Goal: Find specific page/section: Find specific page/section

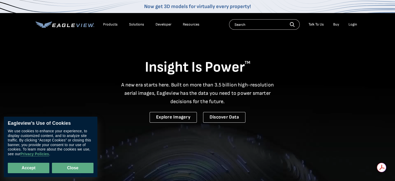
click at [80, 168] on button "Close" at bounding box center [73, 167] width 42 height 10
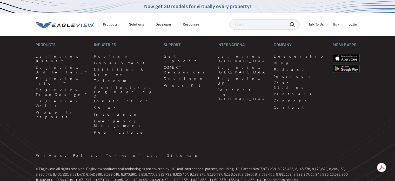
scroll to position [1358, 0]
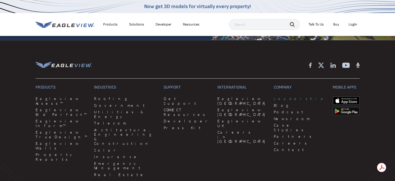
click at [274, 96] on link "Leadership" at bounding box center [300, 98] width 52 height 5
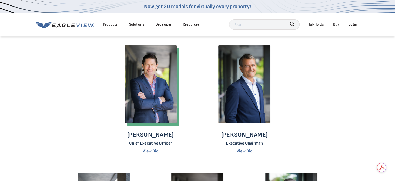
scroll to position [52, 0]
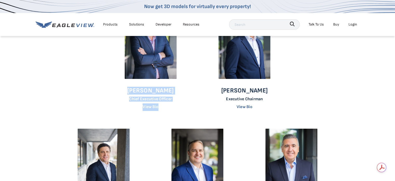
drag, startPoint x: 123, startPoint y: 88, endPoint x: 167, endPoint y: 101, distance: 46.0
click at [176, 107] on div "[PERSON_NAME] Chief Executive Officer View Bio" at bounding box center [150, 56] width 82 height 110
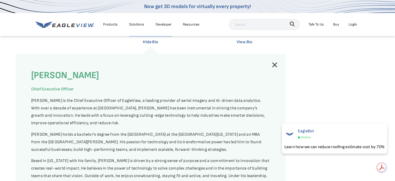
scroll to position [130, 0]
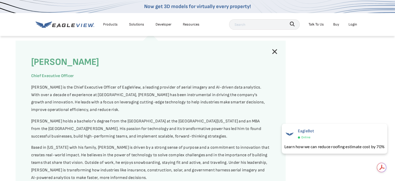
click at [274, 51] on link at bounding box center [275, 51] width 6 height 6
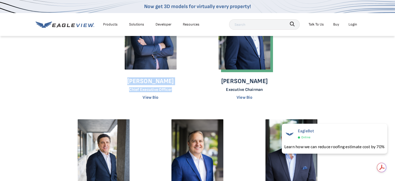
scroll to position [52, 0]
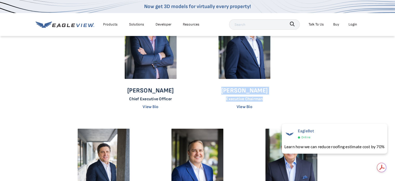
drag, startPoint x: 225, startPoint y: 86, endPoint x: 267, endPoint y: 97, distance: 43.8
click at [267, 97] on div "[PERSON_NAME] Executive Chairman View Bio" at bounding box center [244, 56] width 82 height 110
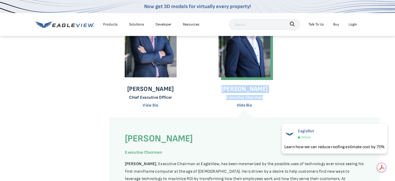
scroll to position [26, 0]
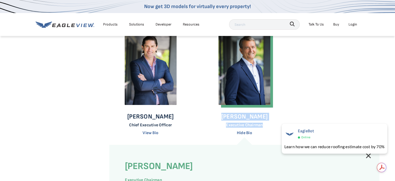
copy div "[PERSON_NAME] Executive Chairman"
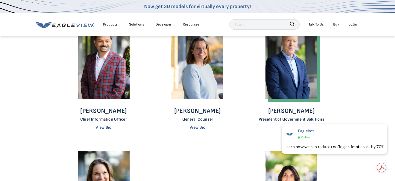
scroll to position [442, 0]
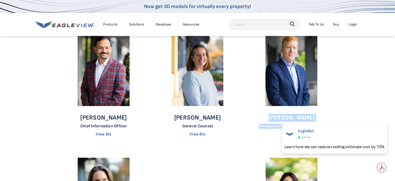
drag, startPoint x: 273, startPoint y: 90, endPoint x: 329, endPoint y: 102, distance: 57.1
click at [330, 102] on div "[PERSON_NAME] President of Government Solutions View Bio" at bounding box center [292, 83] width 82 height 110
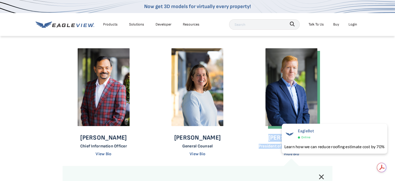
scroll to position [260, 0]
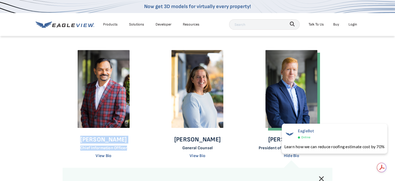
drag, startPoint x: 73, startPoint y: 136, endPoint x: 125, endPoint y: 147, distance: 53.7
click at [130, 146] on div "[PERSON_NAME] Chief Information Officer View Bio" at bounding box center [104, 105] width 82 height 110
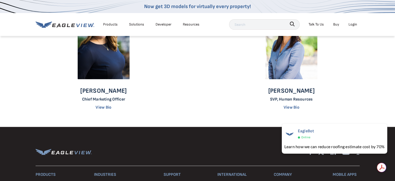
scroll to position [546, 0]
